Goal: Task Accomplishment & Management: Complete application form

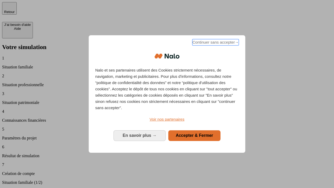
click at [215, 43] on span "Continuer sans accepter →" at bounding box center [215, 42] width 46 height 6
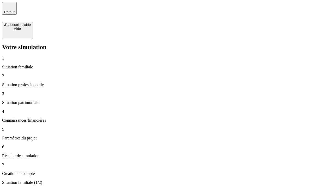
type input "30 000"
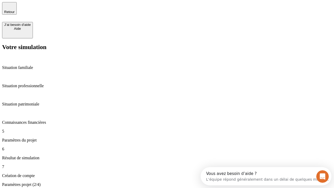
type input "25"
type input "1 000"
type input "640"
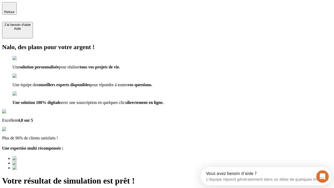
type input "[EMAIL_ADDRESS][PERSON_NAME][DOMAIN_NAME]"
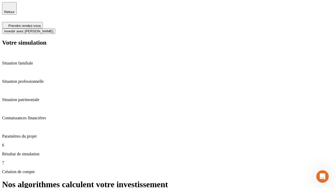
scroll to position [2, 0]
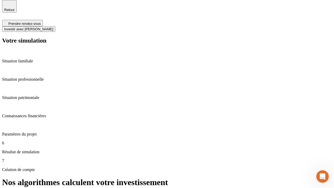
click at [53, 27] on span "Investir avec [PERSON_NAME]" at bounding box center [28, 29] width 49 height 4
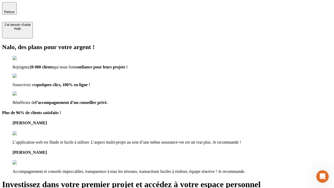
type input "[EMAIL_ADDRESS][PERSON_NAME][DOMAIN_NAME]"
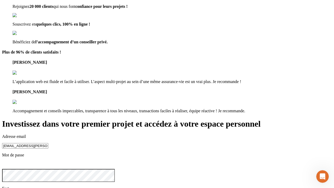
scroll to position [16, 0]
